Goal: Task Accomplishment & Management: Manage account settings

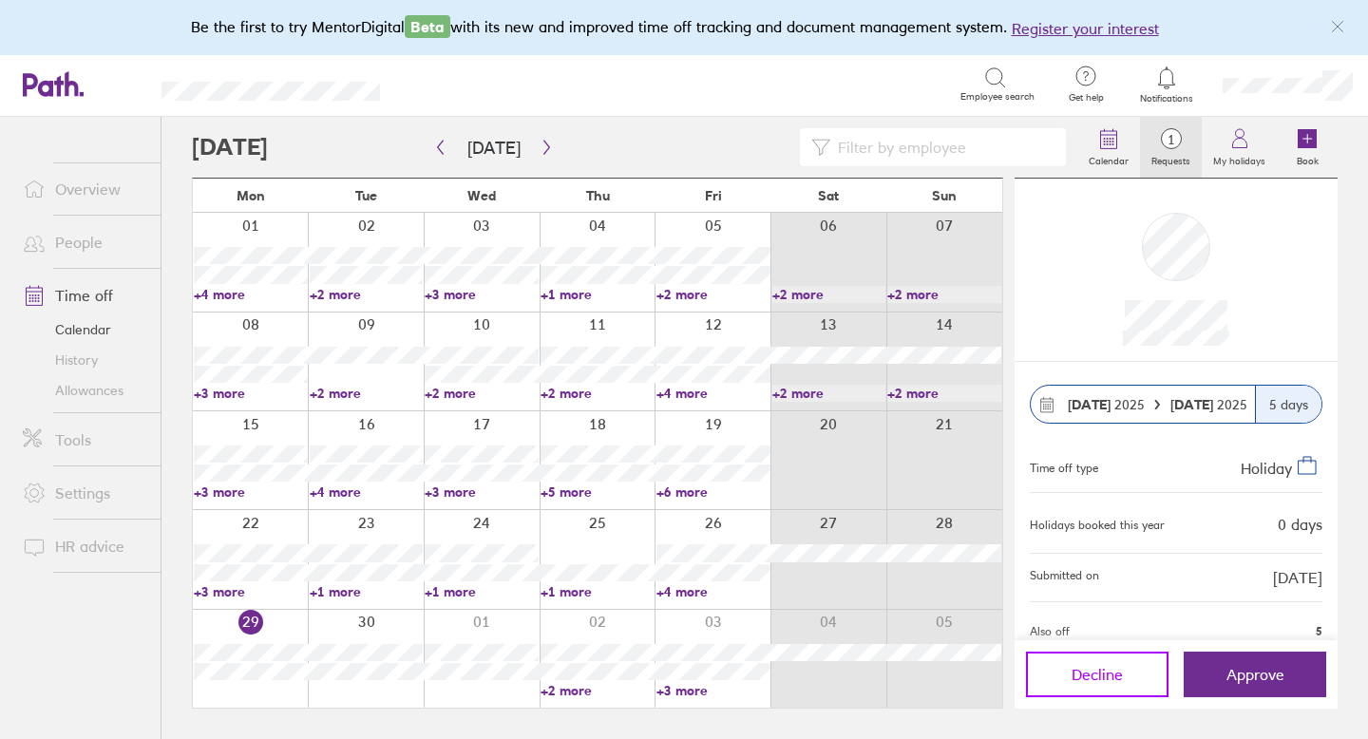
click at [1075, 670] on span "Decline" at bounding box center [1096, 674] width 51 height 17
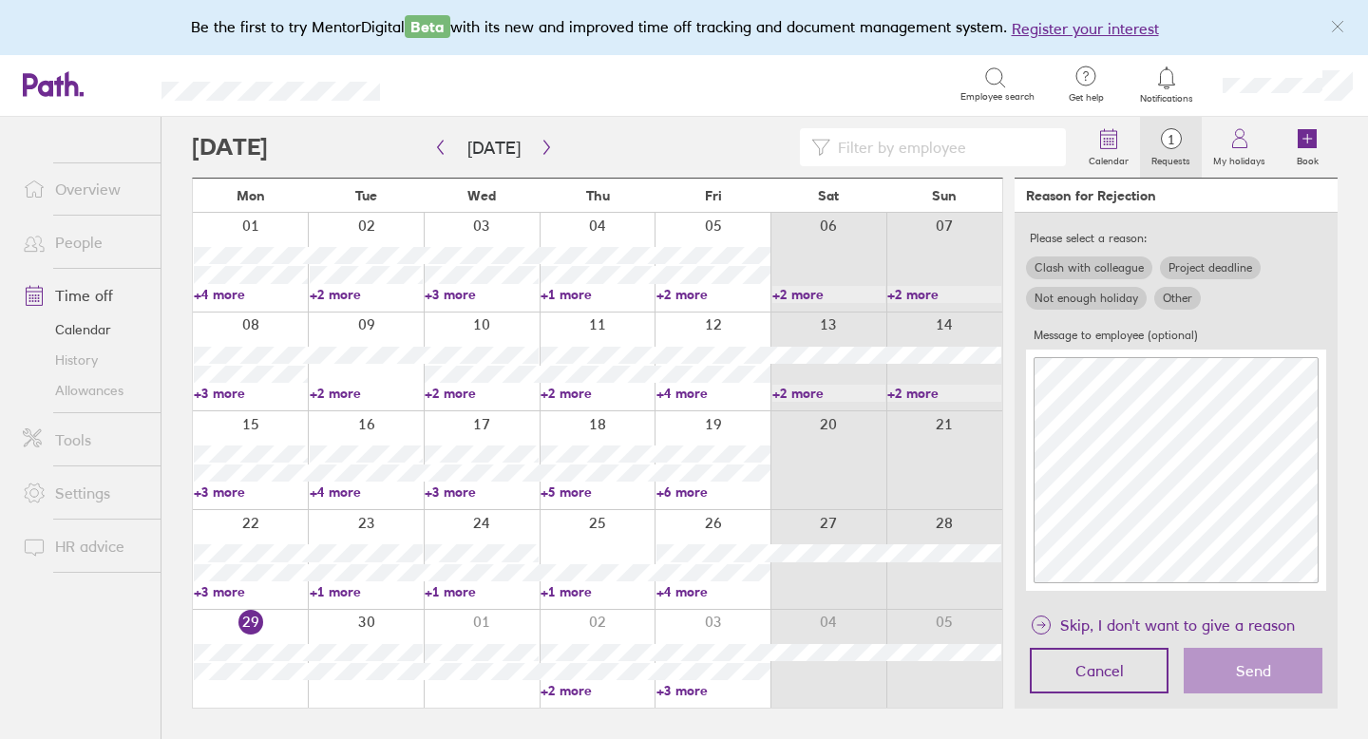
click at [1171, 298] on label "Other" at bounding box center [1177, 298] width 47 height 23
click at [0, 0] on input "Other" at bounding box center [0, 0] width 0 height 0
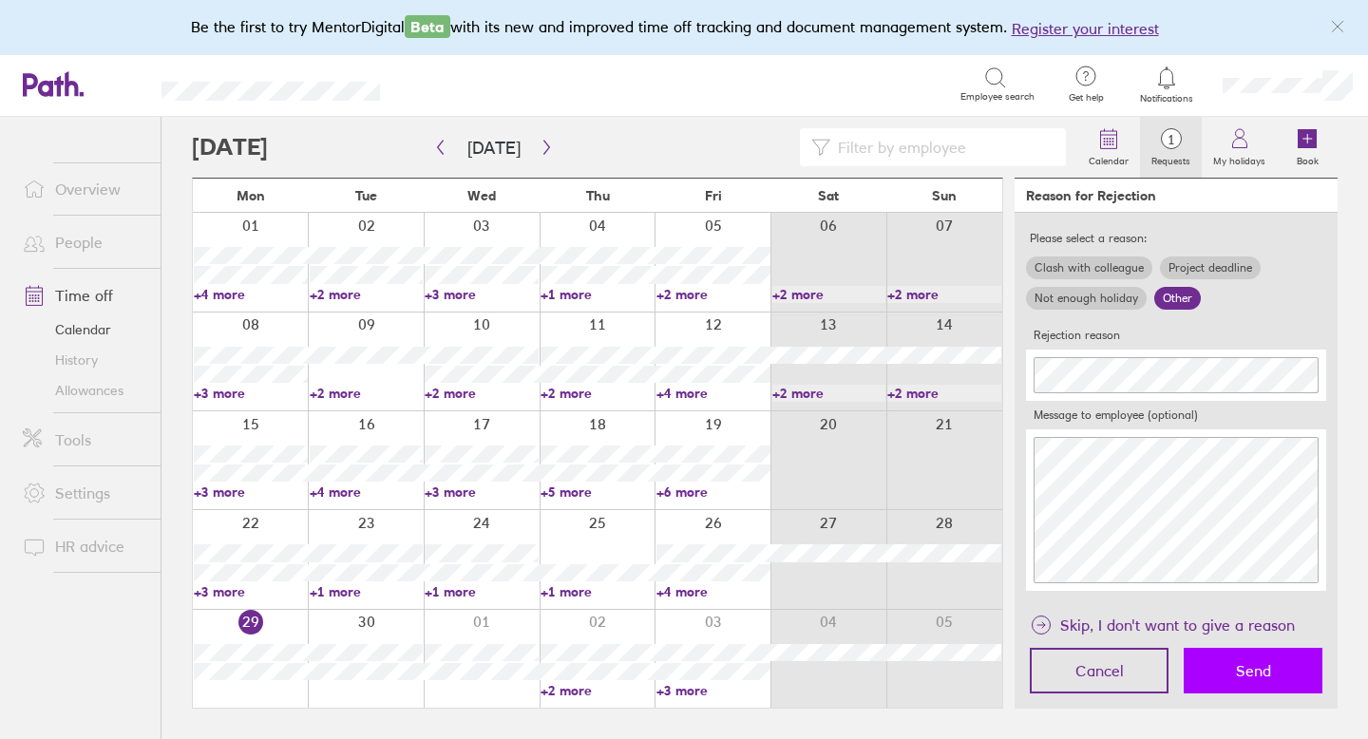
click at [1267, 665] on span "Send" at bounding box center [1253, 670] width 35 height 17
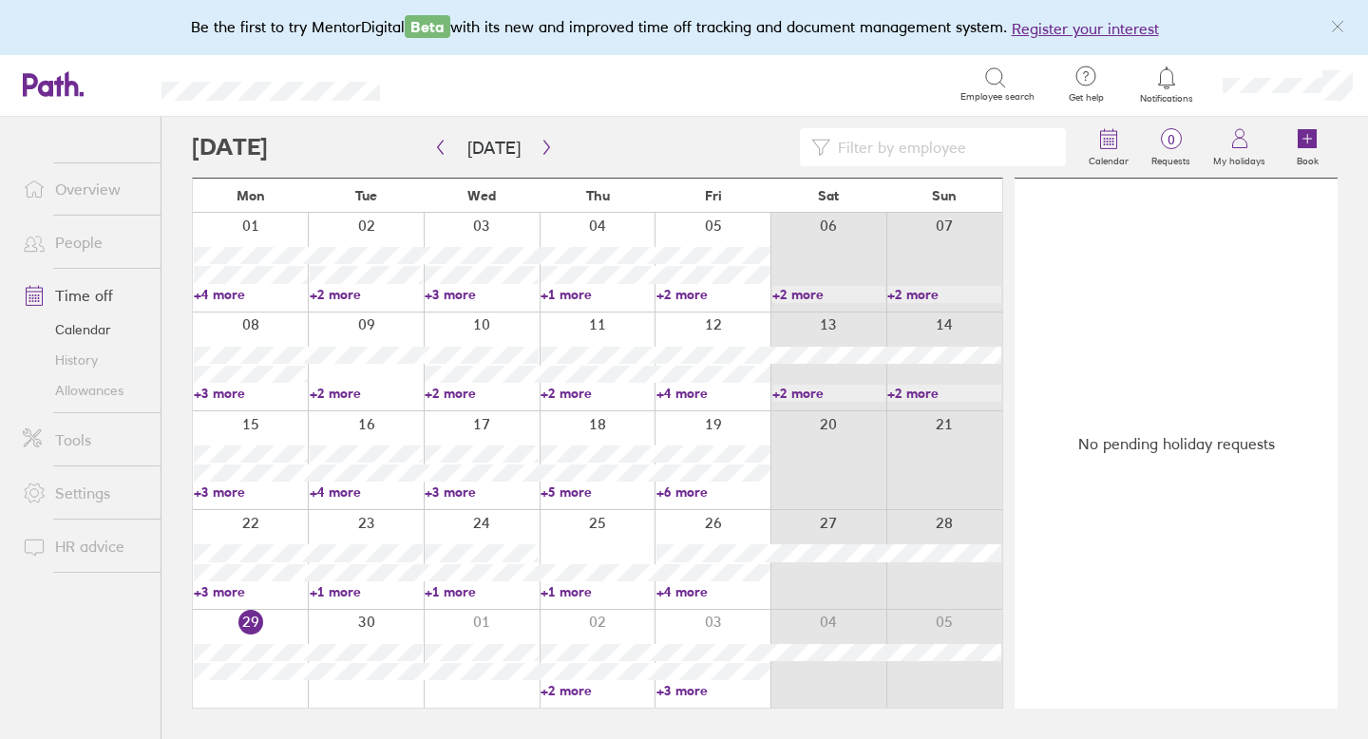
click at [86, 389] on link "Allowances" at bounding box center [84, 390] width 153 height 30
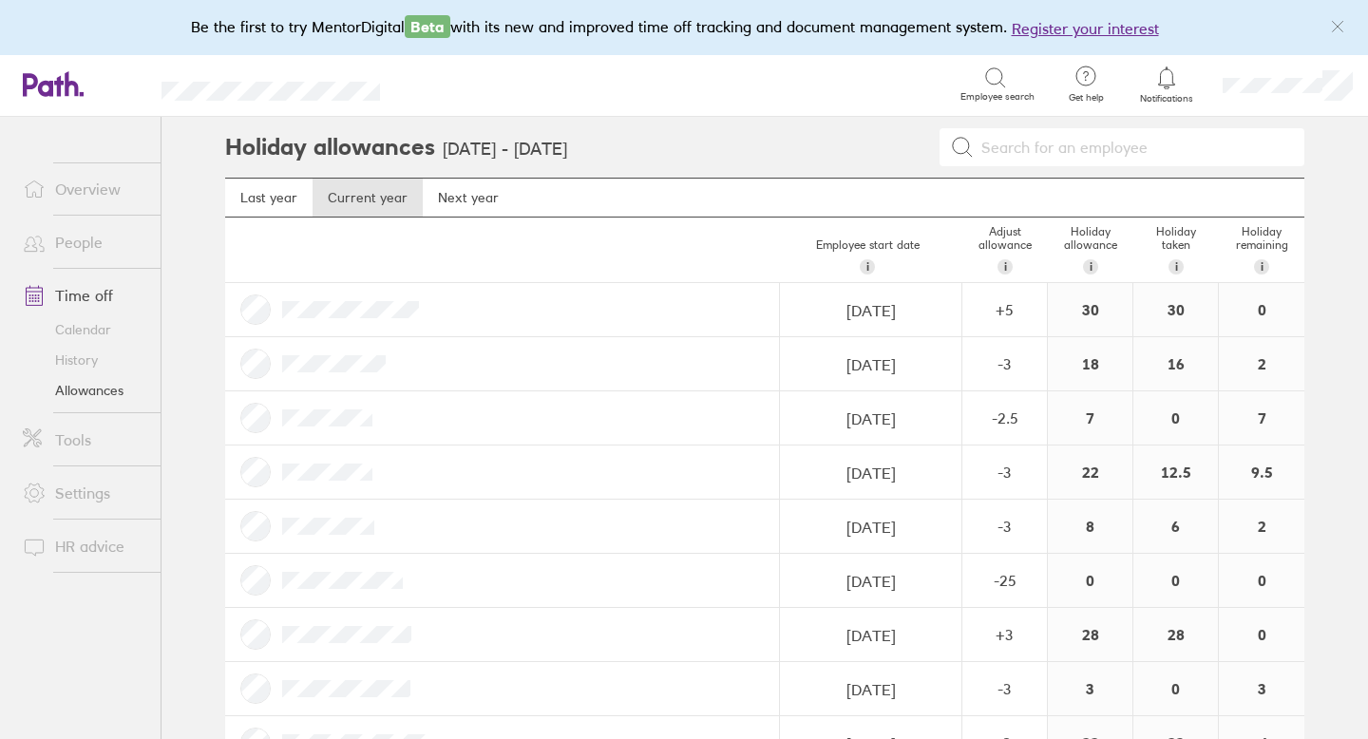
click at [1173, 78] on icon at bounding box center [1166, 77] width 23 height 23
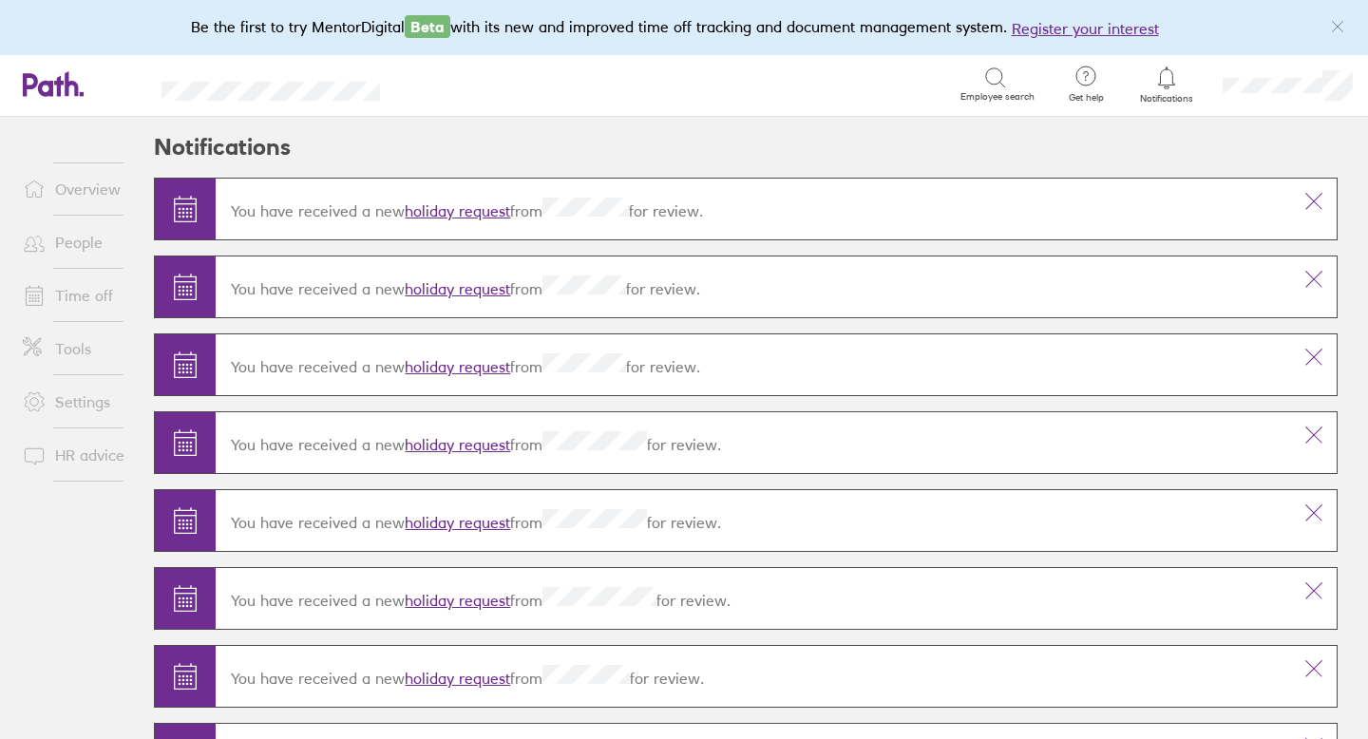
click at [73, 238] on link "People" at bounding box center [84, 242] width 153 height 38
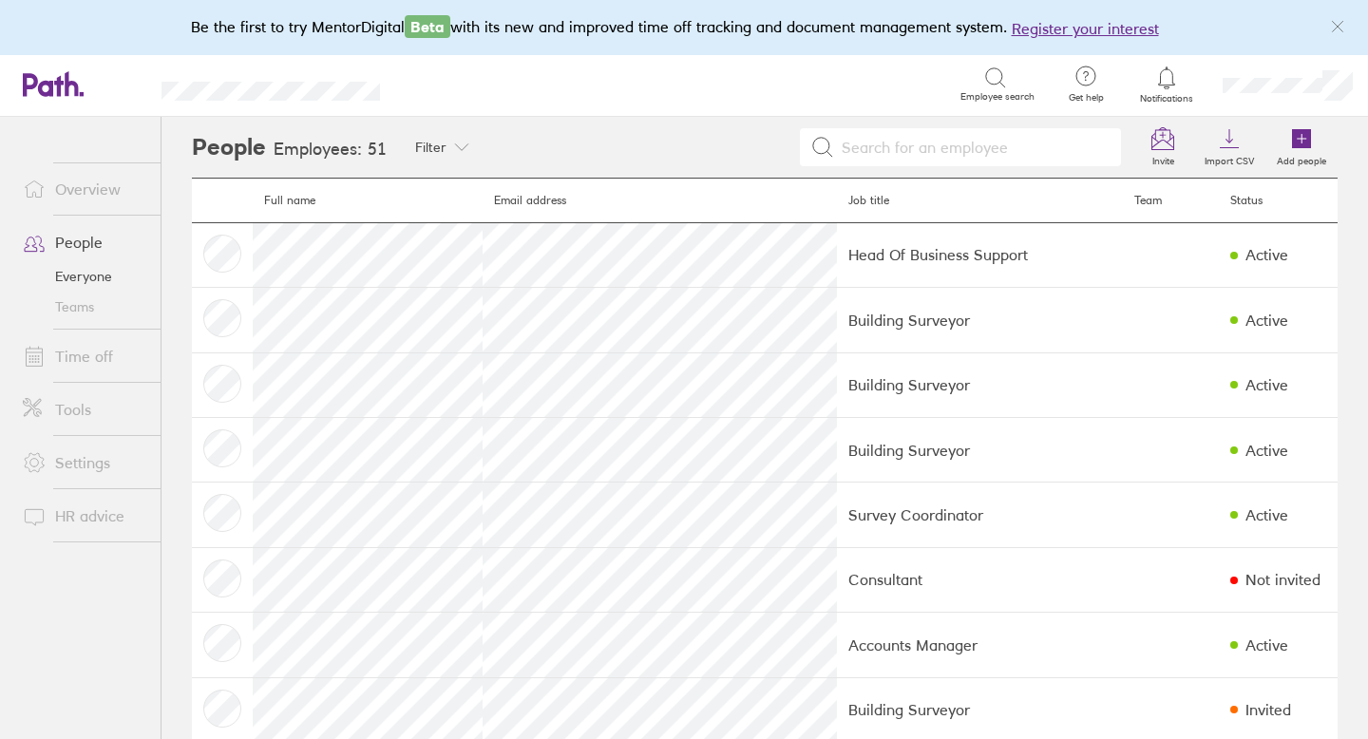
click at [93, 353] on link "Time off" at bounding box center [84, 356] width 153 height 38
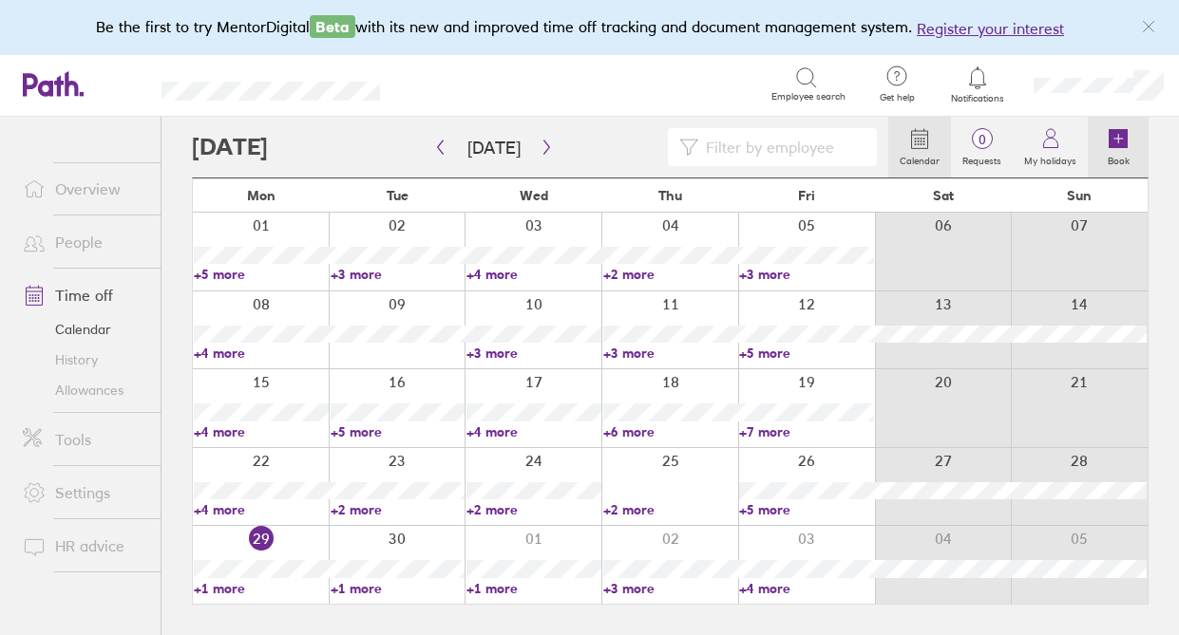
click at [1112, 133] on icon at bounding box center [1117, 138] width 19 height 19
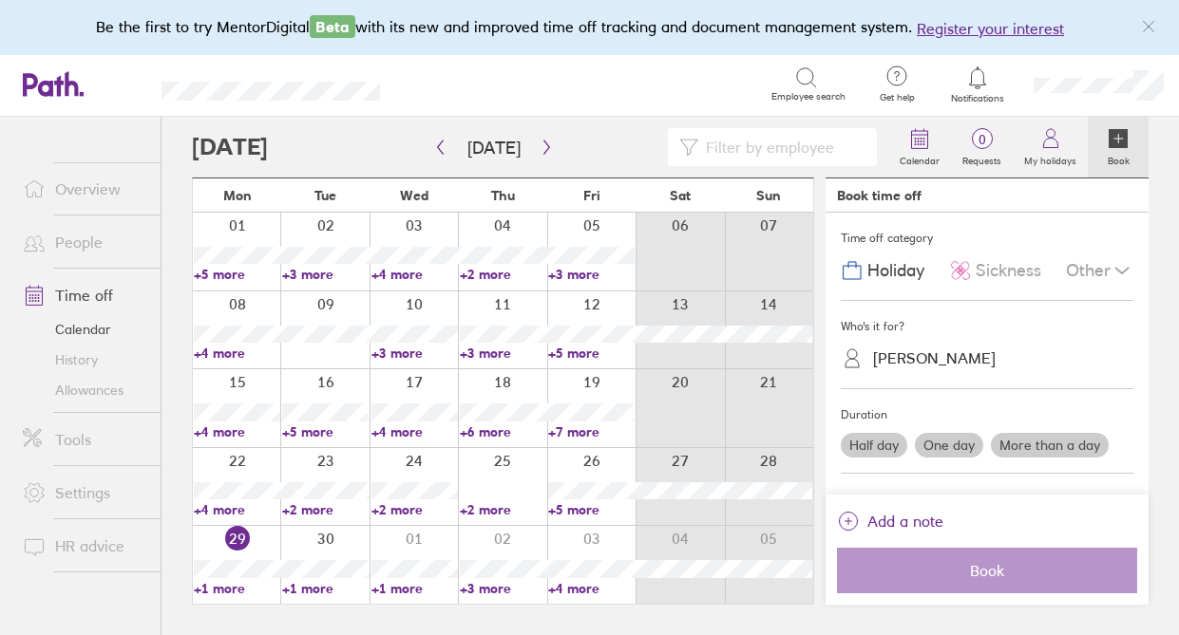
click at [954, 354] on div "[PERSON_NAME]" at bounding box center [934, 359] width 123 height 18
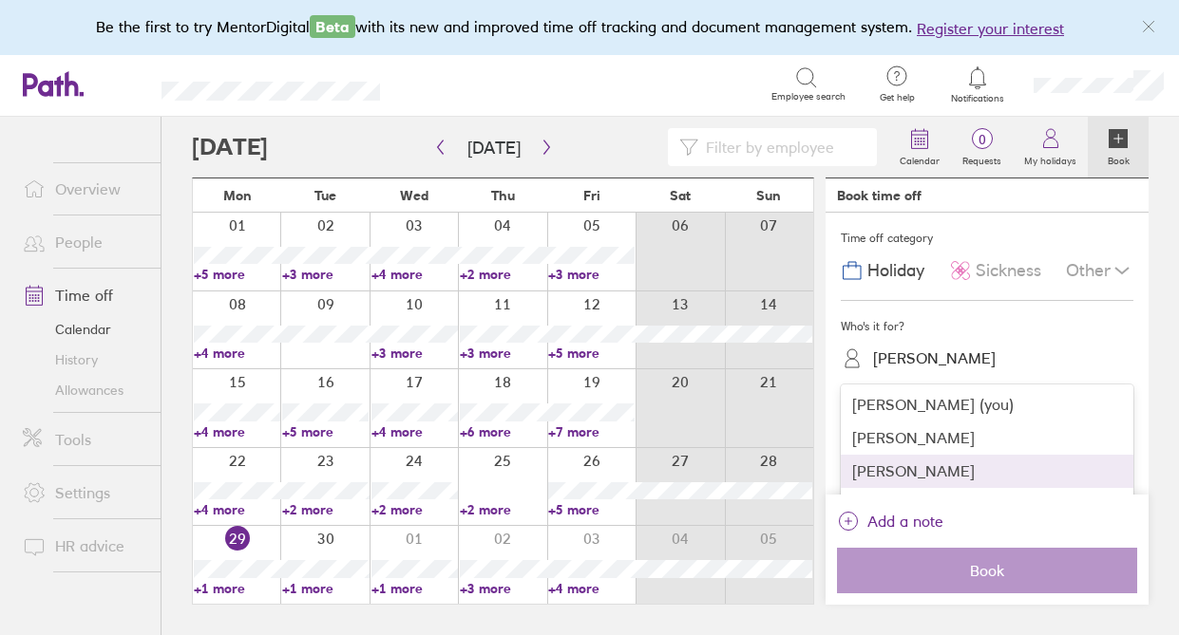
click at [917, 469] on div "[PERSON_NAME]" at bounding box center [987, 471] width 293 height 33
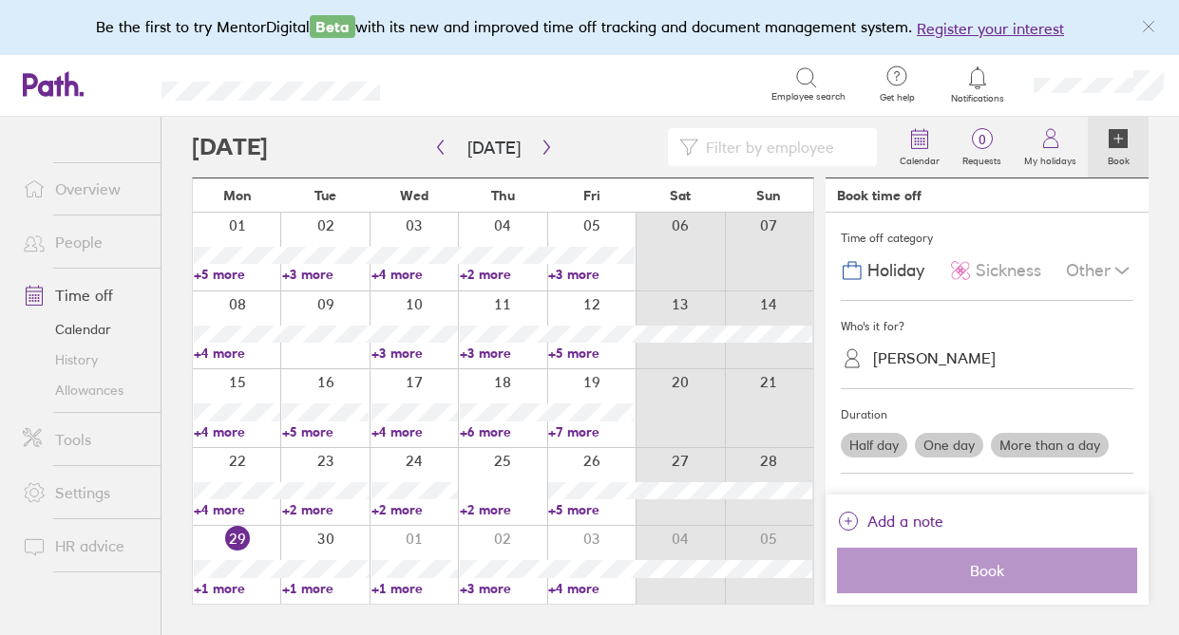
click at [1053, 442] on label "More than a day" at bounding box center [1050, 445] width 118 height 25
click at [0, 0] on input "More than a day" at bounding box center [0, 0] width 0 height 0
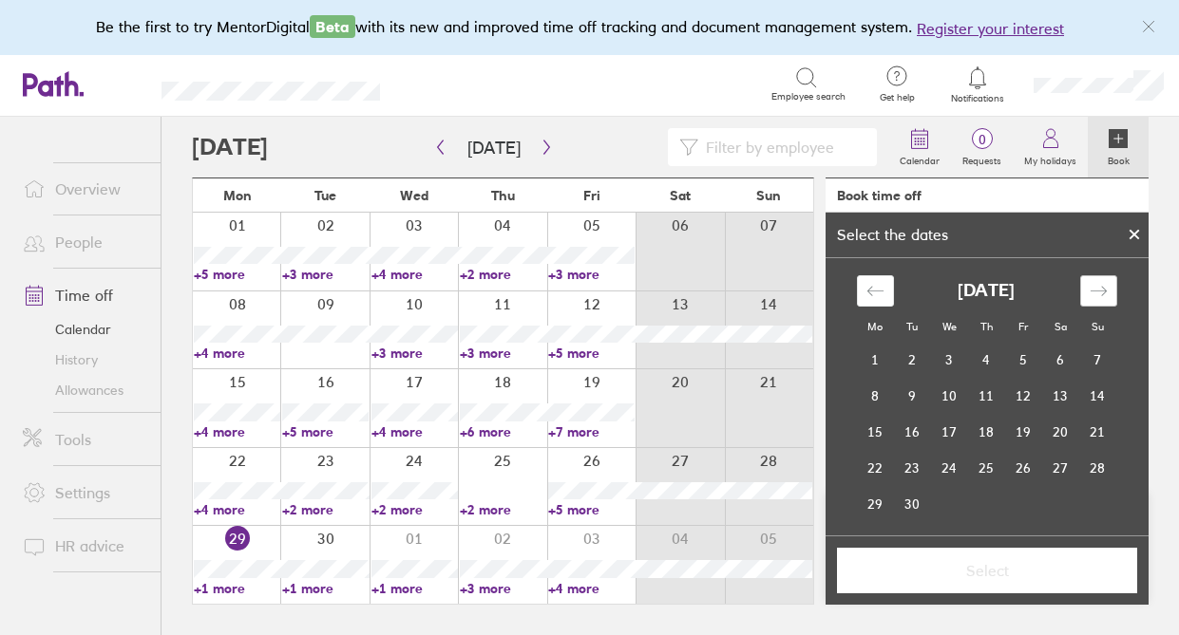
click at [1106, 283] on div "Move forward to switch to the next month." at bounding box center [1098, 290] width 37 height 31
click at [878, 499] on td "27" at bounding box center [875, 504] width 37 height 36
click at [1030, 509] on td "31" at bounding box center [1023, 504] width 37 height 36
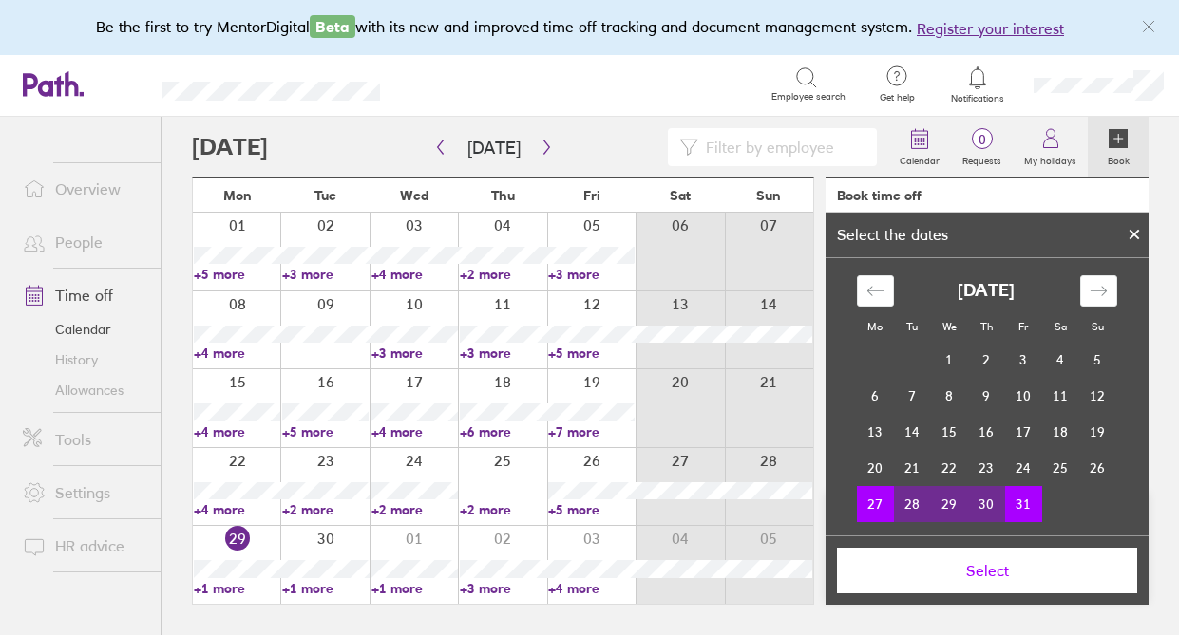
click at [996, 577] on span "Select" at bounding box center [987, 570] width 274 height 17
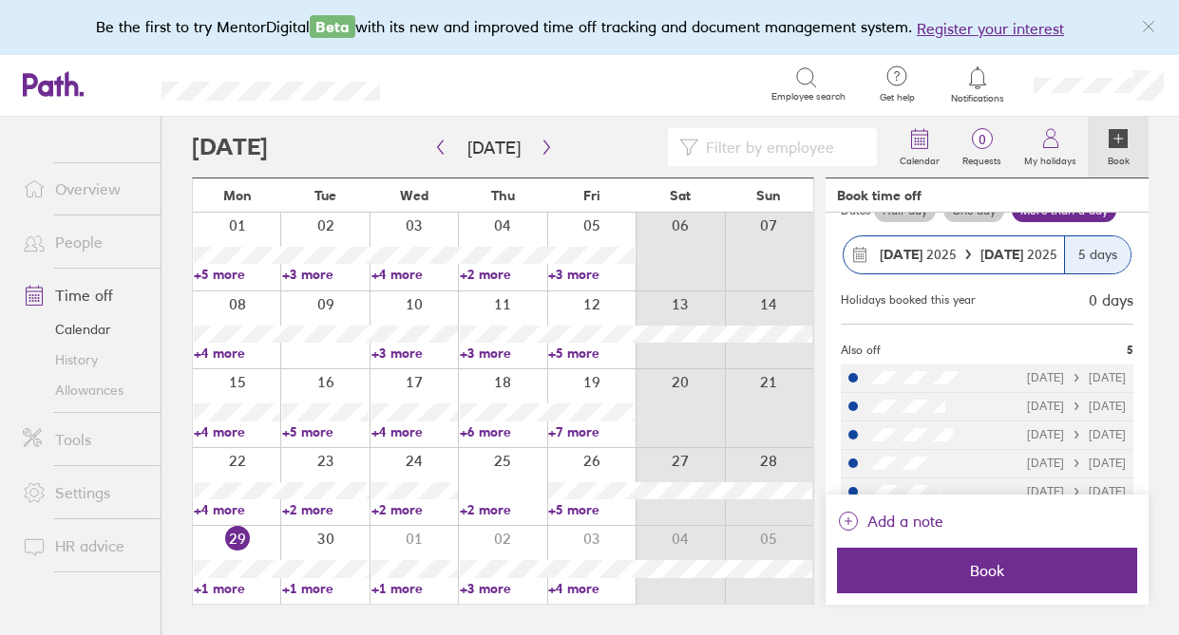
scroll to position [228, 0]
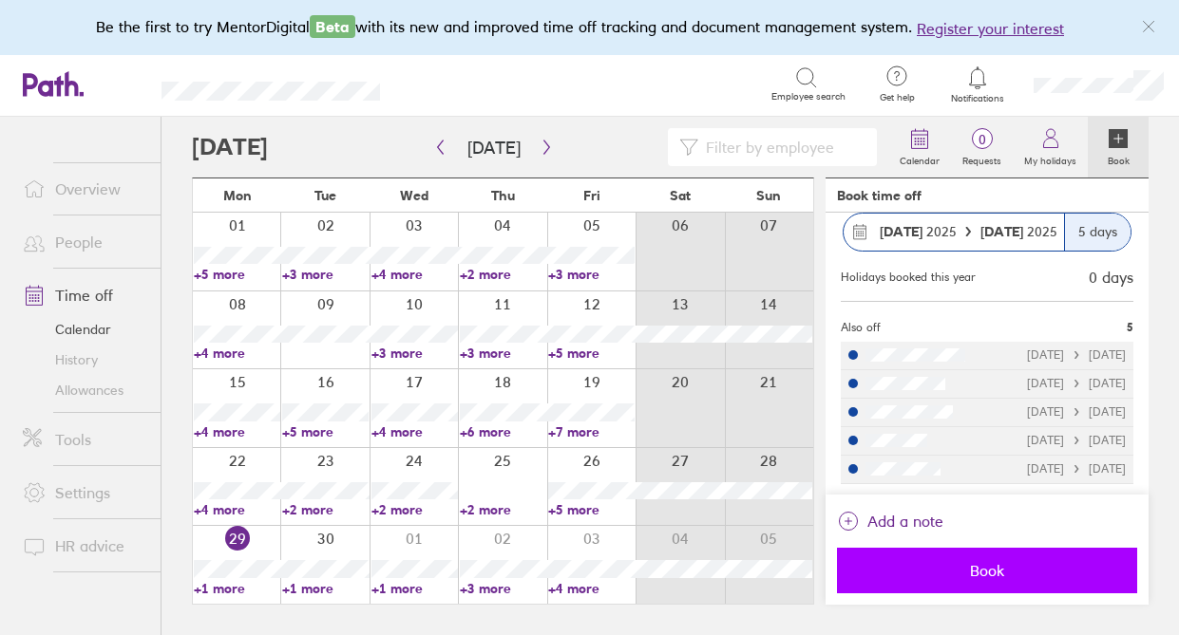
click at [996, 567] on span "Book" at bounding box center [987, 570] width 274 height 17
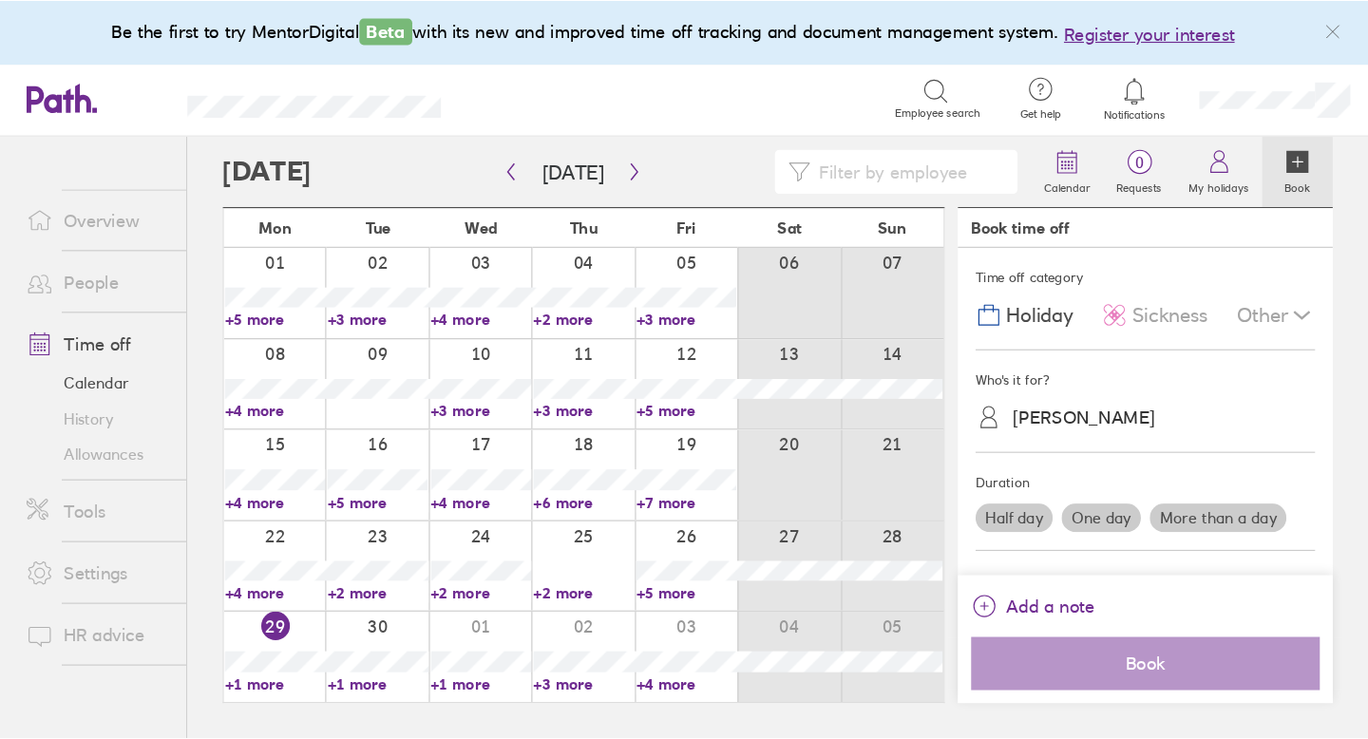
scroll to position [0, 0]
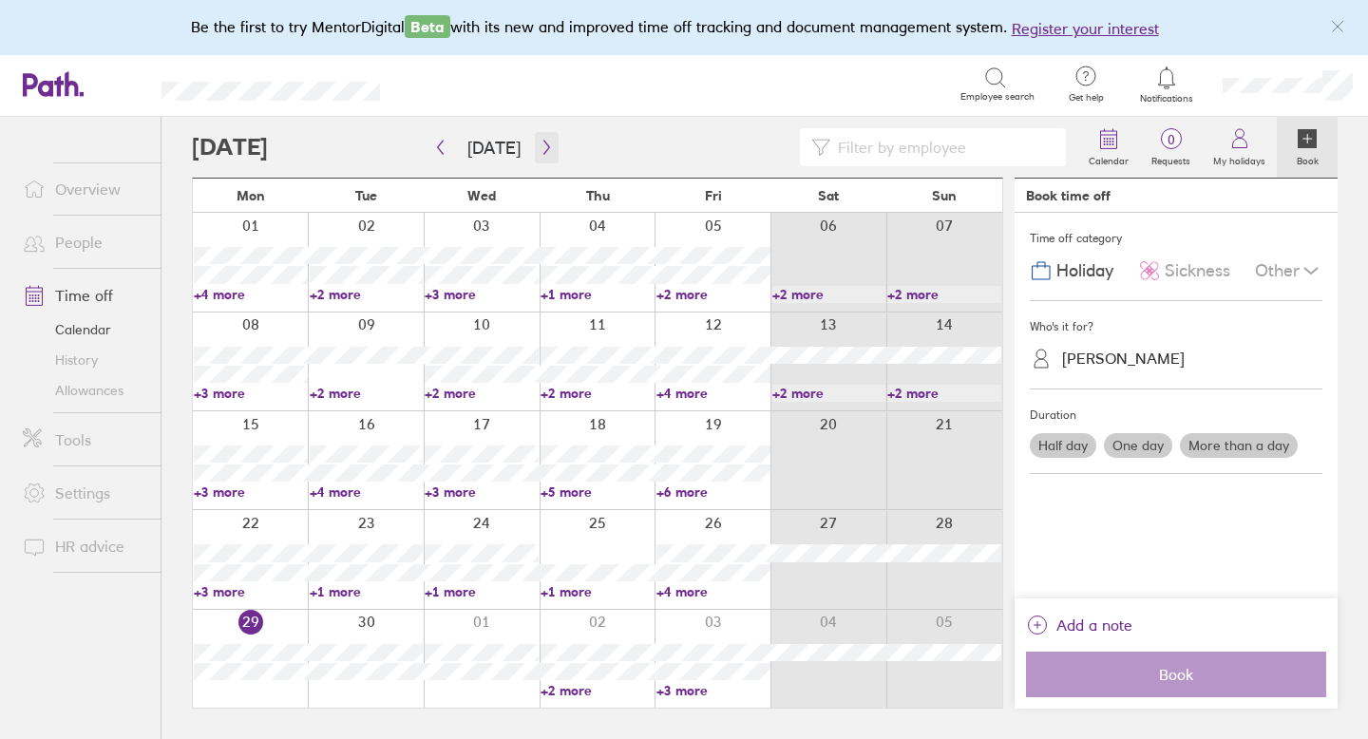
click at [543, 145] on icon "button" at bounding box center [546, 147] width 14 height 15
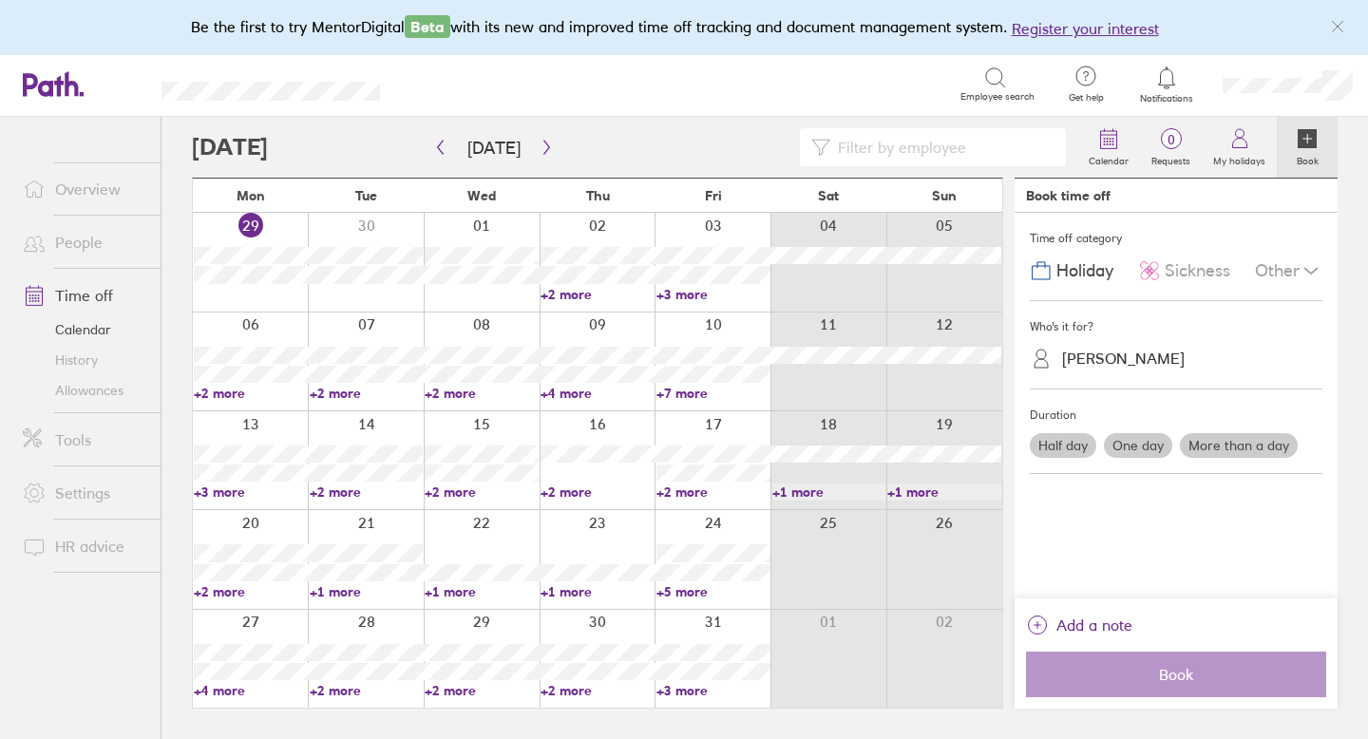
click at [226, 688] on link "+4 more" at bounding box center [251, 690] width 114 height 17
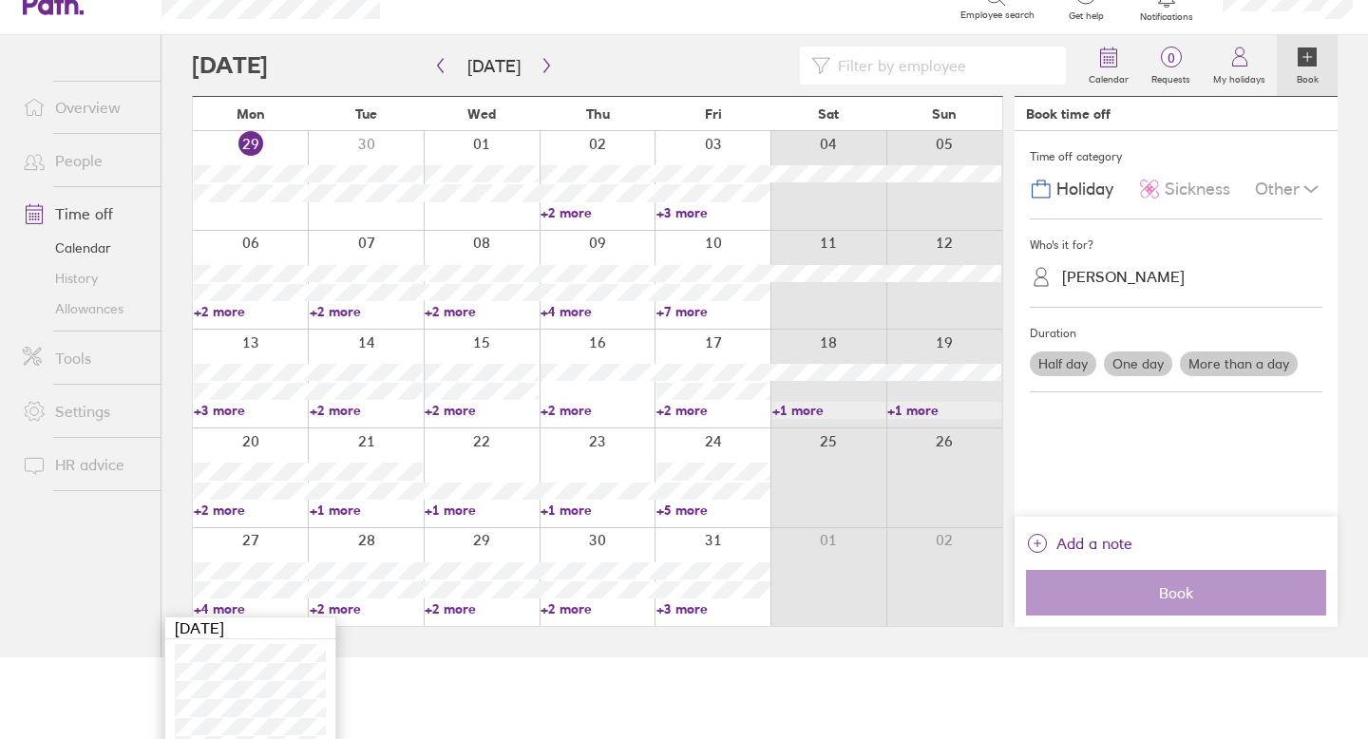
scroll to position [107, 0]
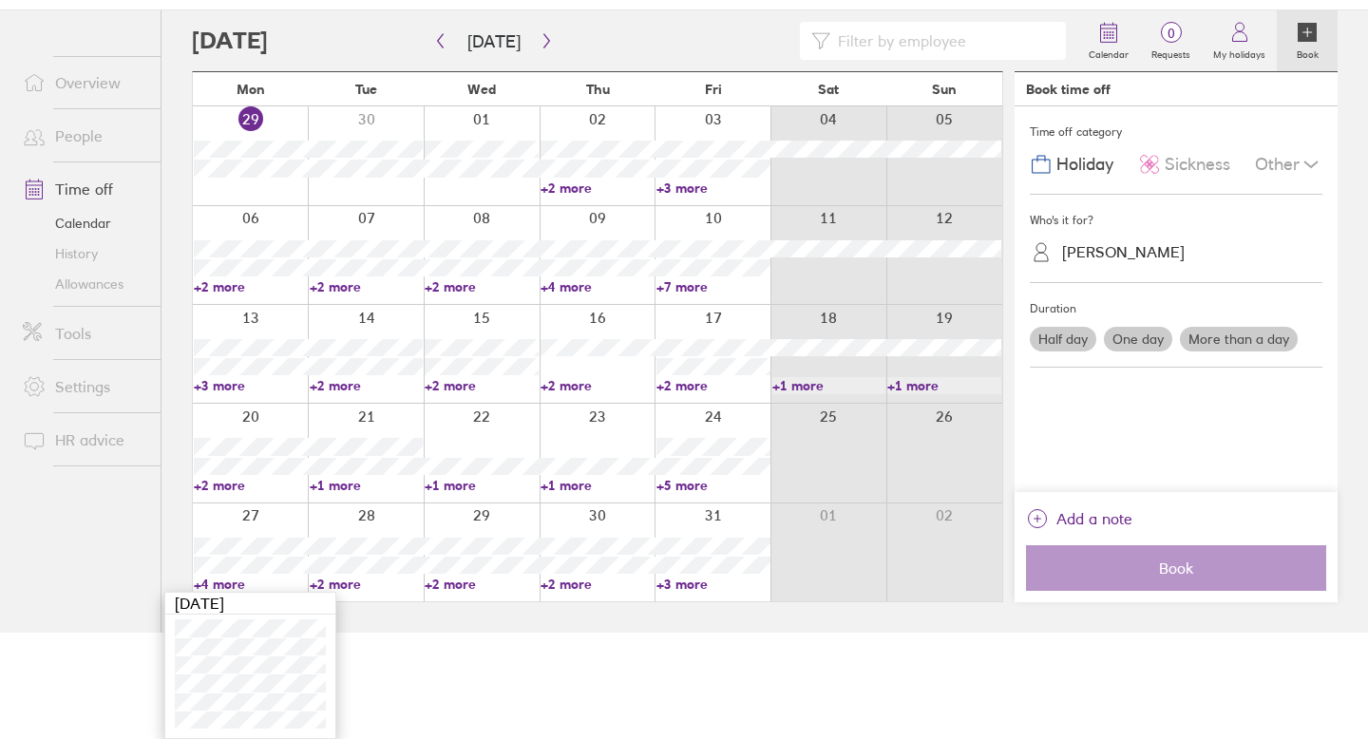
click at [346, 581] on link "+2 more" at bounding box center [367, 584] width 114 height 17
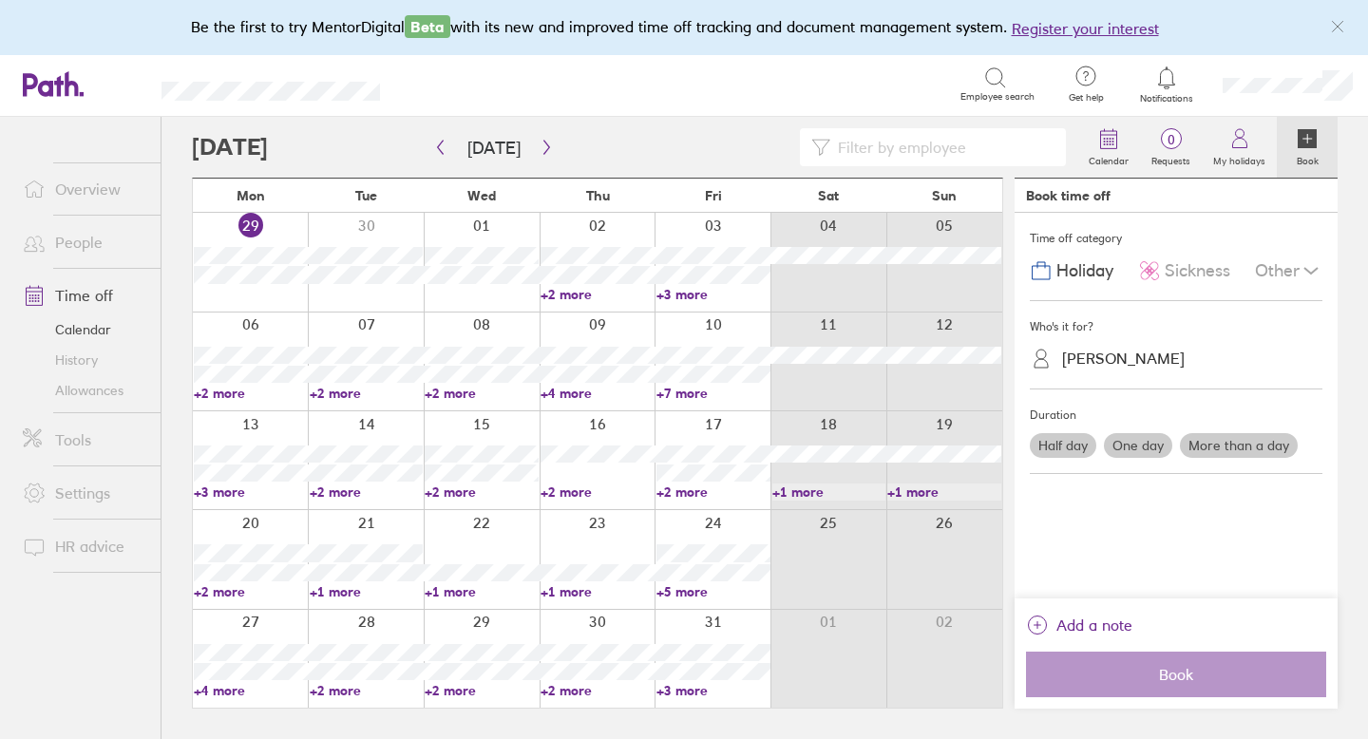
scroll to position [0, 0]
click at [331, 696] on link "+2 more" at bounding box center [367, 690] width 114 height 17
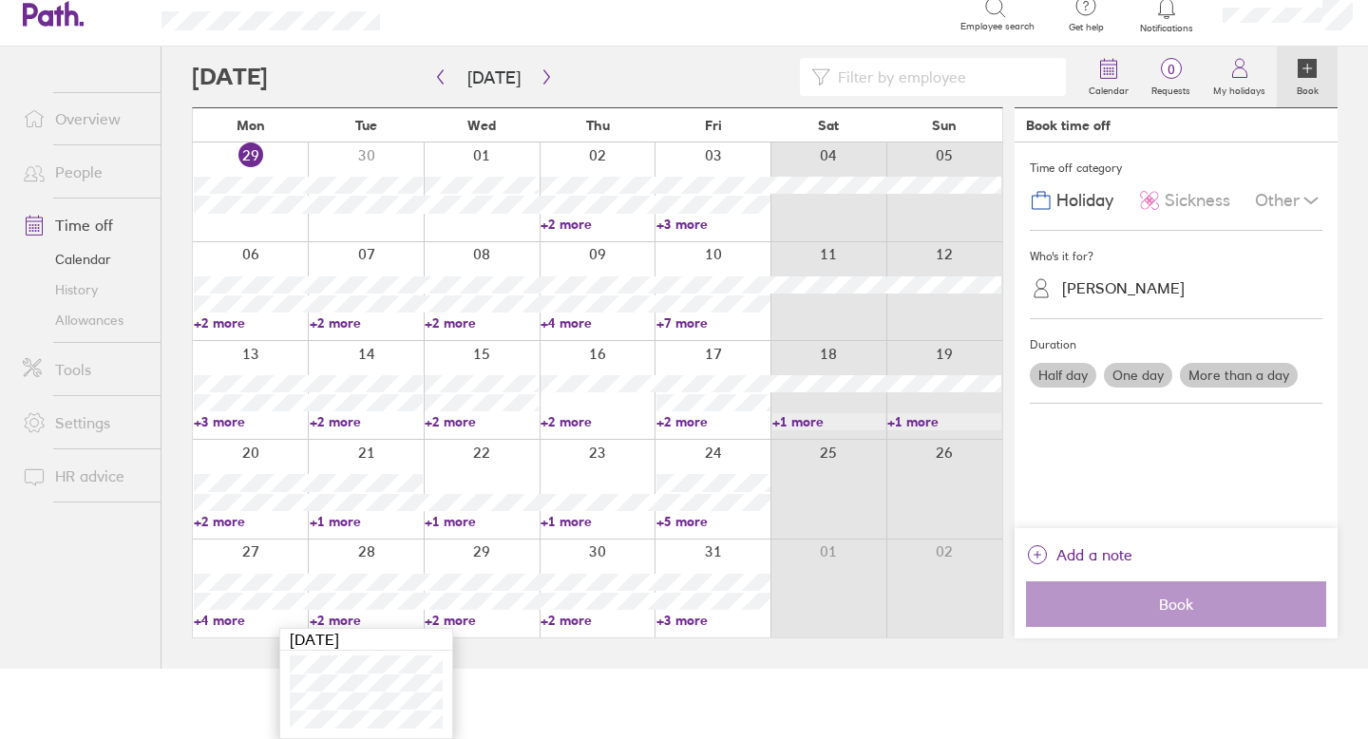
click at [471, 616] on link "+2 more" at bounding box center [482, 620] width 114 height 17
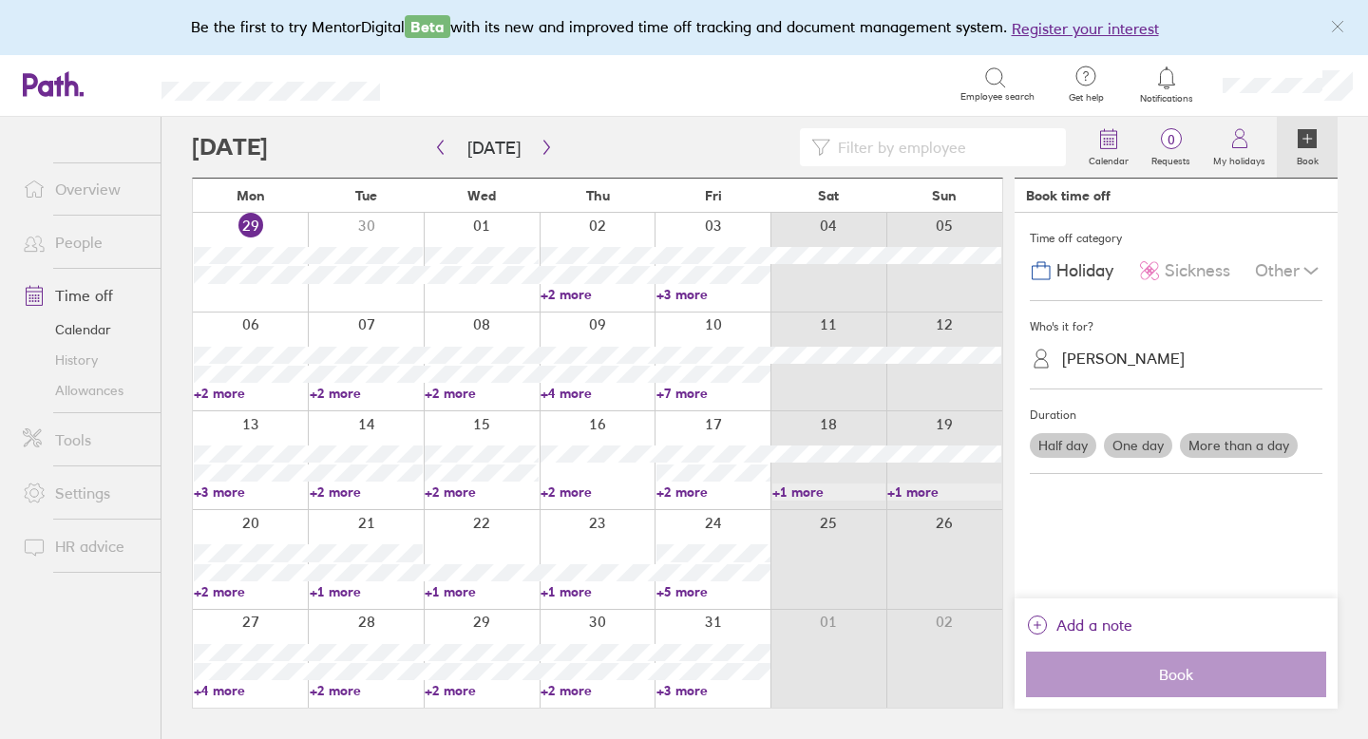
scroll to position [0, 0]
click at [458, 690] on link "+2 more" at bounding box center [482, 690] width 114 height 17
